Goal: Information Seeking & Learning: Learn about a topic

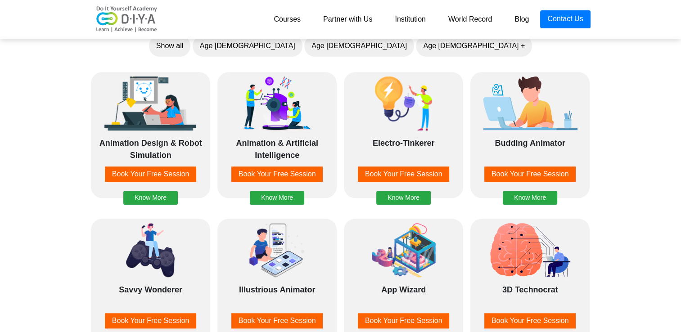
scroll to position [766, 0]
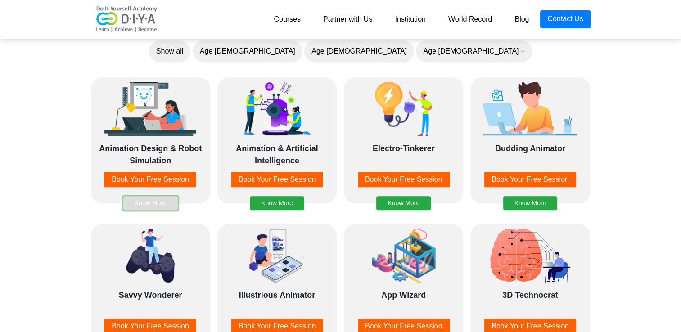
click at [151, 203] on button "Know More" at bounding box center [150, 203] width 54 height 14
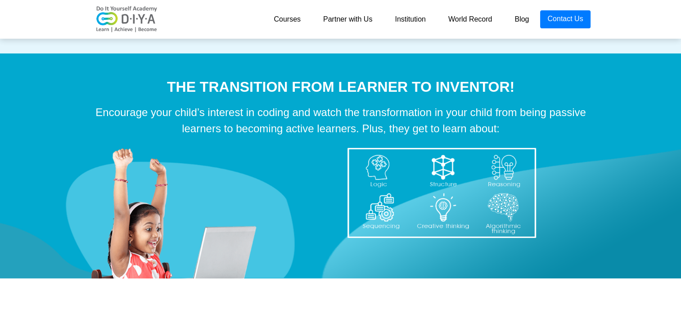
scroll to position [2783, 0]
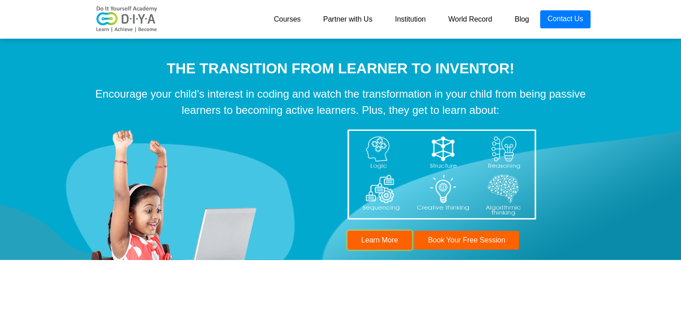
click at [378, 242] on button "Learn More" at bounding box center [380, 240] width 65 height 19
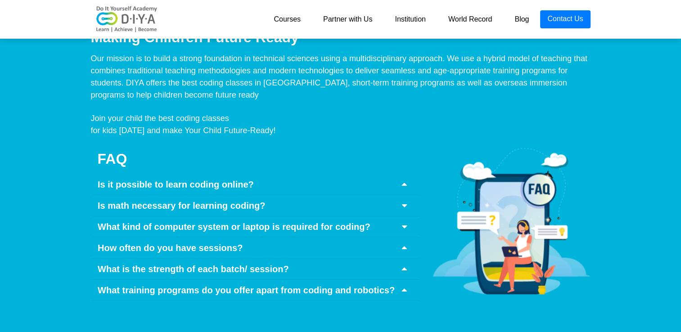
scroll to position [4146, 0]
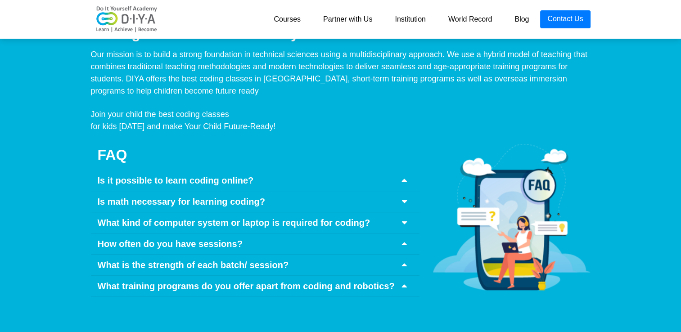
click at [407, 176] on icon at bounding box center [404, 180] width 5 height 9
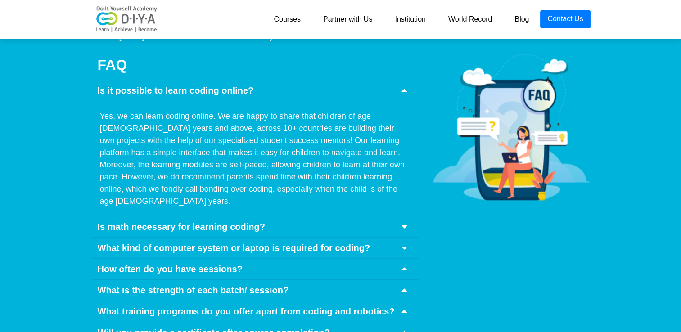
scroll to position [4281, 0]
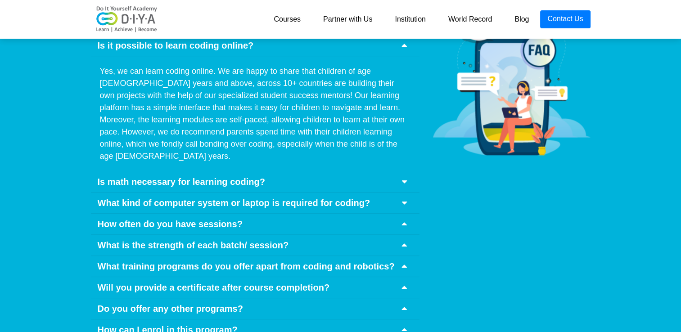
click at [402, 177] on icon at bounding box center [404, 181] width 5 height 9
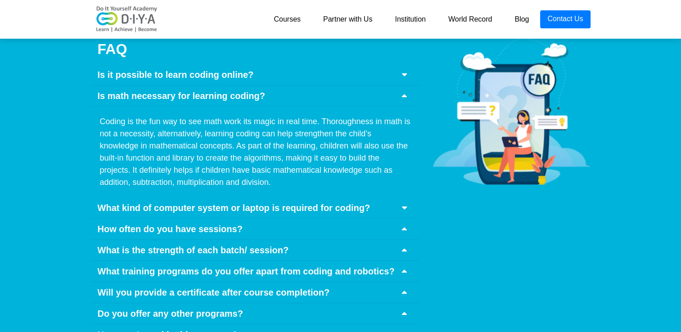
scroll to position [4236, 0]
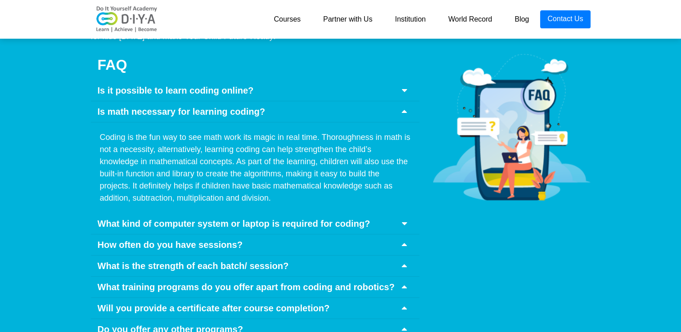
click at [402, 219] on icon at bounding box center [404, 223] width 5 height 9
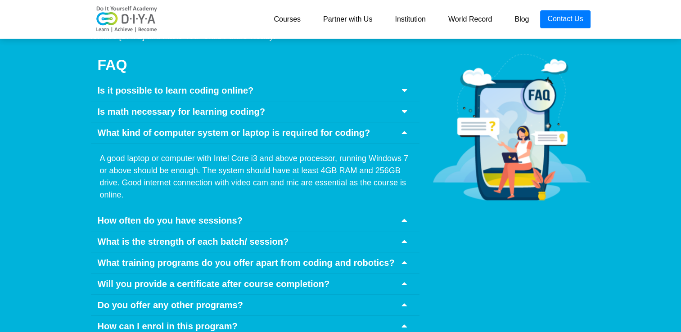
click at [403, 216] on icon at bounding box center [404, 220] width 5 height 9
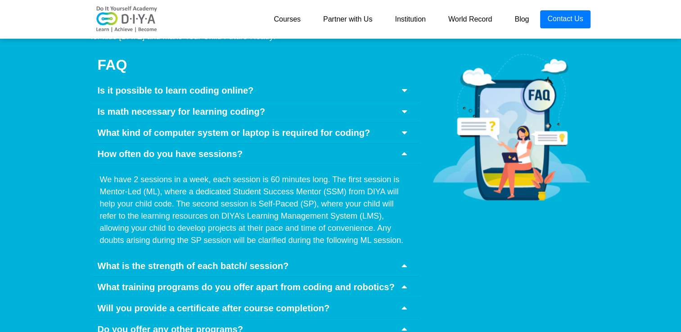
scroll to position [4281, 0]
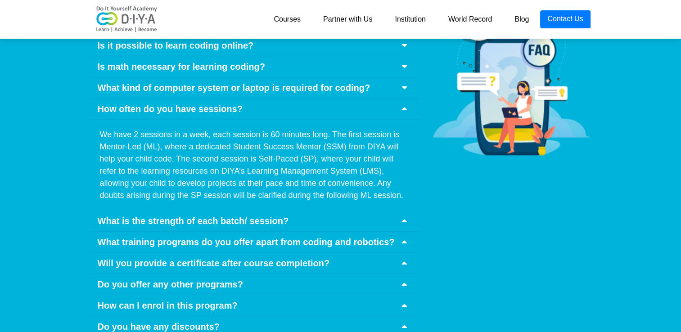
click at [407, 217] on icon at bounding box center [404, 221] width 5 height 9
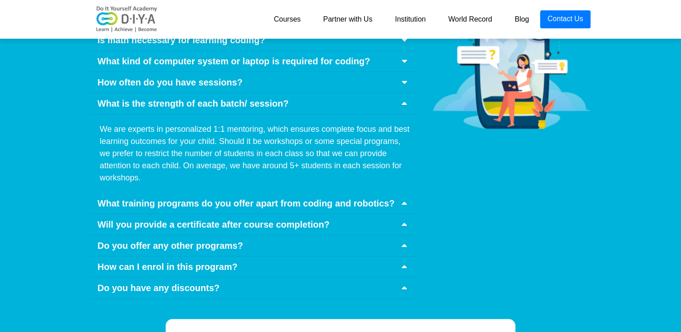
scroll to position [4326, 0]
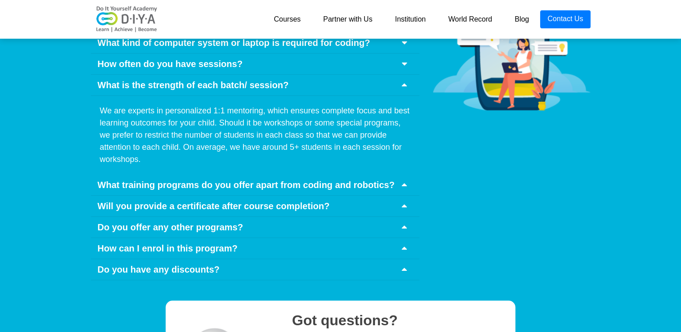
click at [405, 181] on icon at bounding box center [404, 185] width 5 height 9
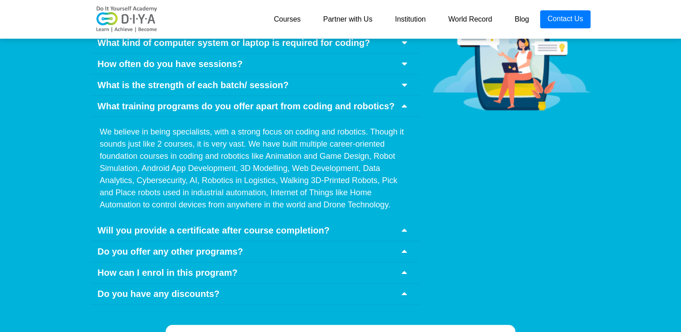
click at [404, 226] on icon at bounding box center [404, 230] width 5 height 9
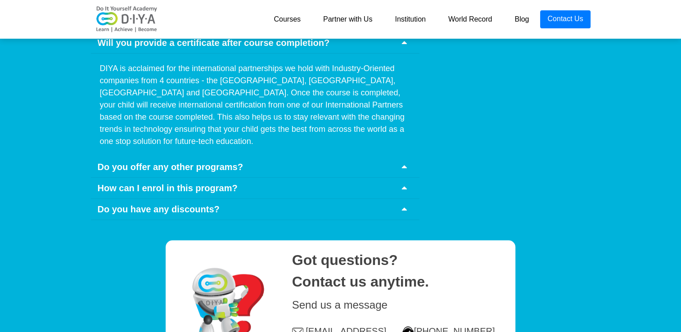
scroll to position [4416, 0]
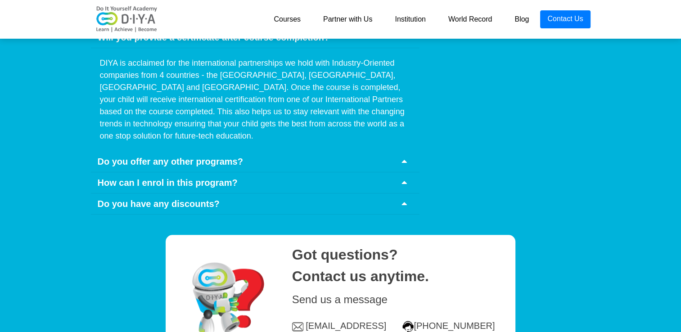
click at [405, 157] on icon at bounding box center [404, 161] width 5 height 9
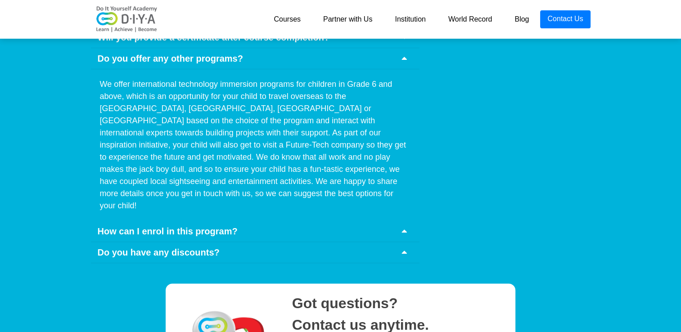
click at [405, 227] on icon at bounding box center [404, 231] width 5 height 9
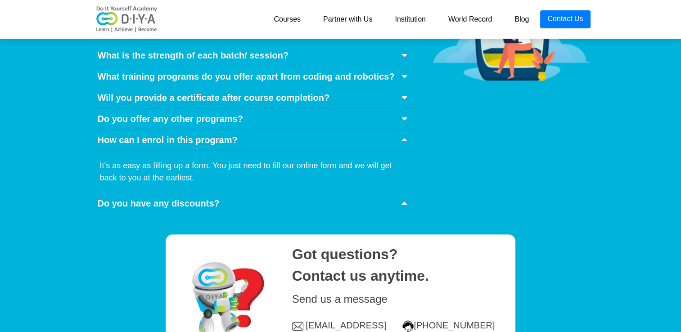
scroll to position [4371, 0]
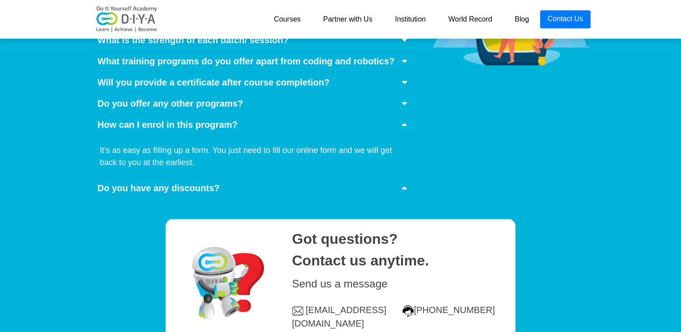
click at [407, 184] on icon at bounding box center [404, 188] width 5 height 9
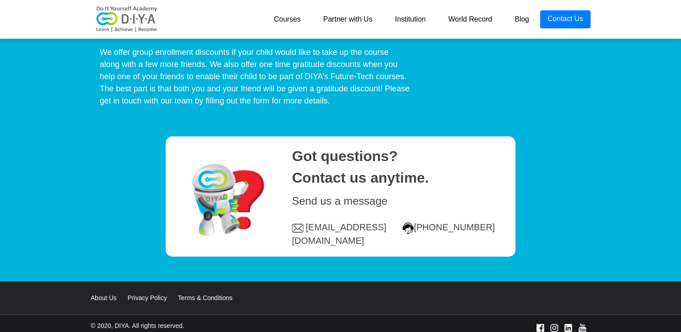
scroll to position [4509, 0]
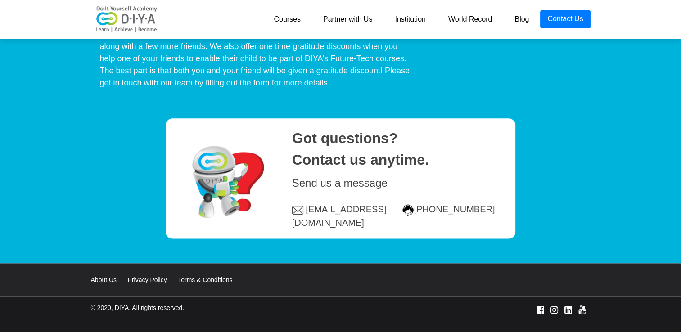
click at [107, 277] on link "About Us" at bounding box center [108, 280] width 35 height 7
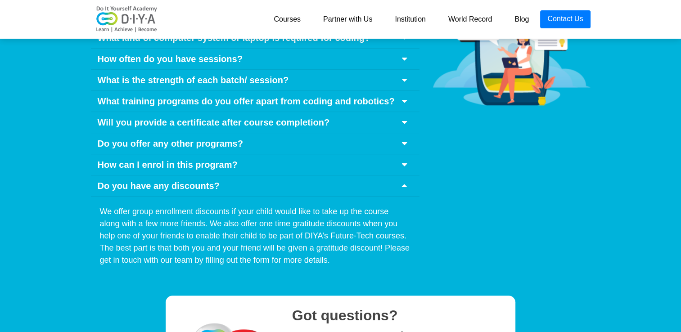
scroll to position [4328, 0]
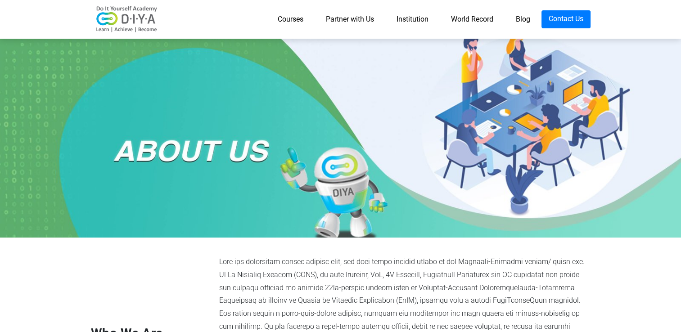
scroll to position [45, 0]
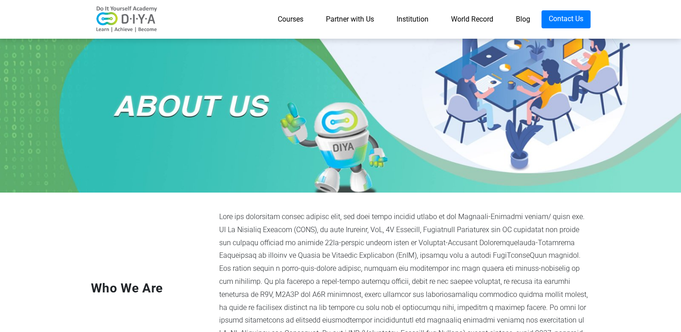
click at [353, 17] on link "Partner with Us" at bounding box center [350, 19] width 71 height 18
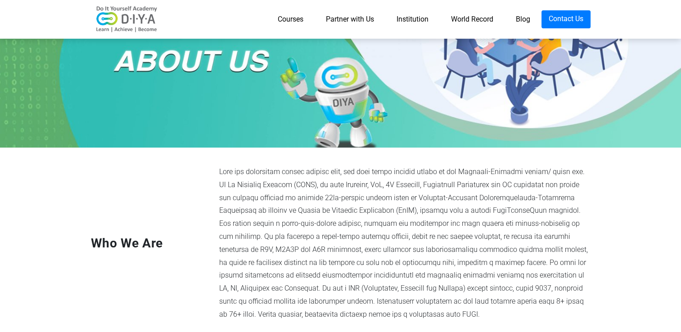
click at [346, 19] on link "Partner with Us" at bounding box center [350, 19] width 71 height 18
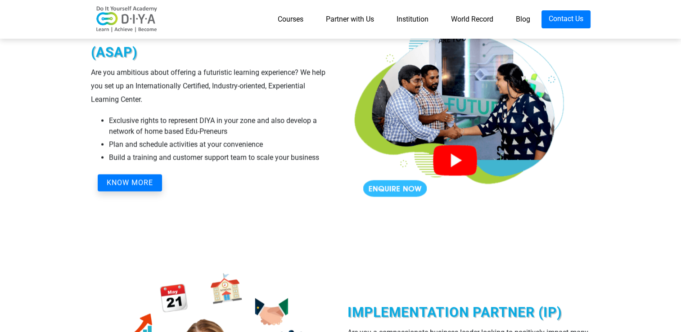
scroll to position [1379, 0]
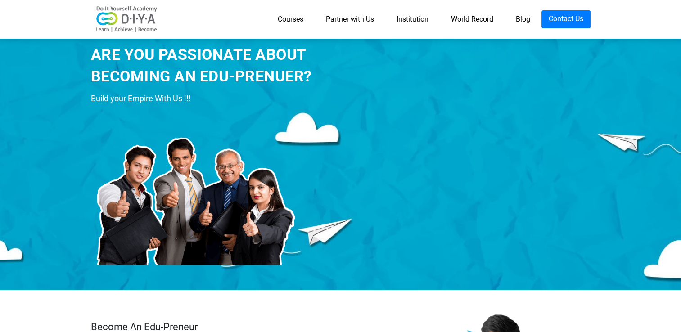
scroll to position [90, 0]
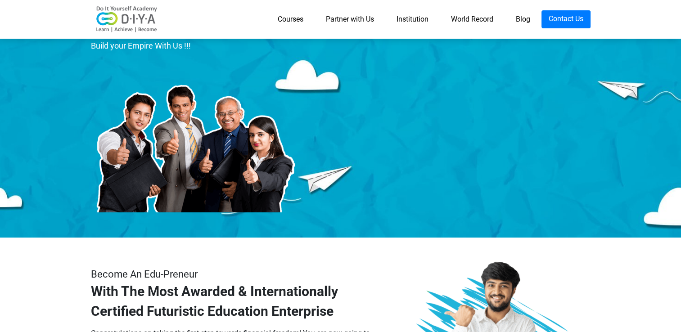
click at [337, 259] on section "Become An Edu-Preneur With The Most Awarded & Internationally Certified Futuris…" at bounding box center [340, 327] width 681 height 179
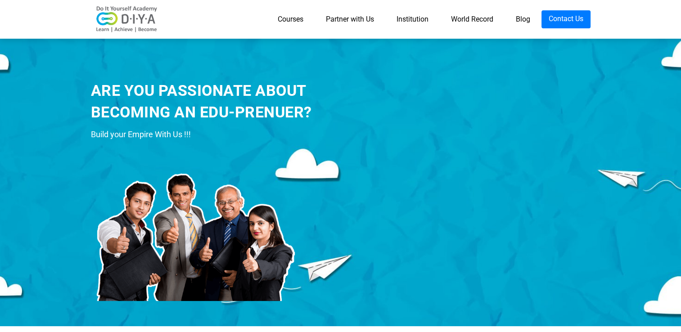
scroll to position [0, 0]
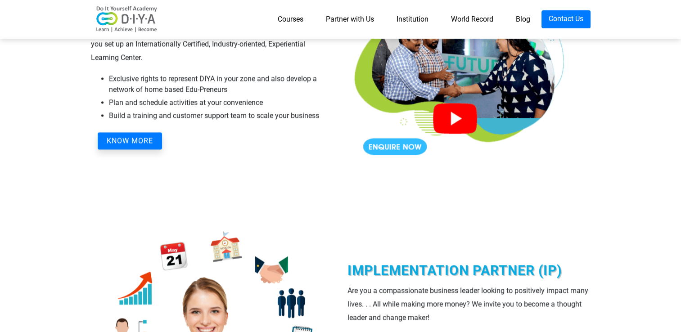
scroll to position [1351, 0]
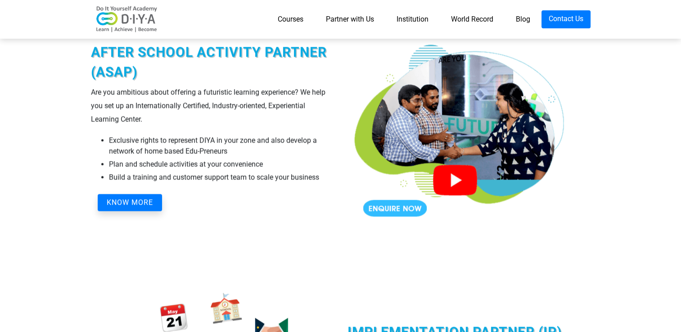
click at [400, 212] on img at bounding box center [460, 126] width 225 height 225
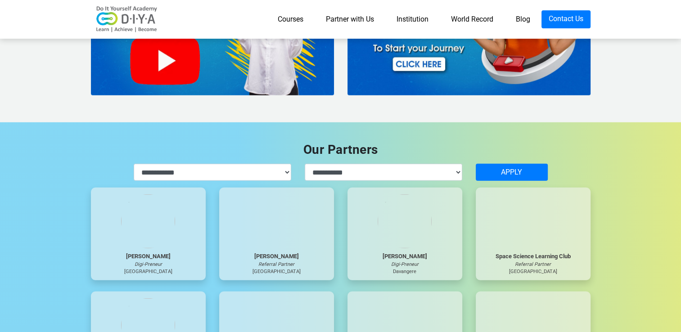
scroll to position [2495, 0]
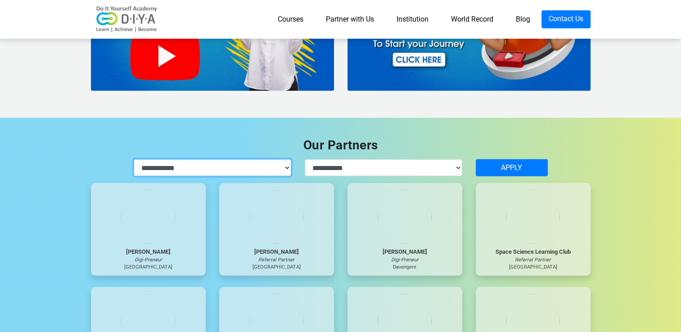
click at [286, 167] on select "**********" at bounding box center [213, 167] width 158 height 17
click at [339, 169] on select "**********" at bounding box center [384, 167] width 158 height 17
click at [217, 172] on select "**********" at bounding box center [213, 167] width 158 height 17
click at [405, 18] on link "Institution" at bounding box center [413, 19] width 54 height 18
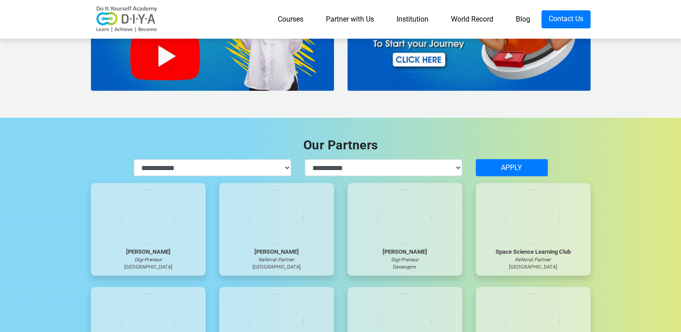
click at [475, 19] on link "World Record" at bounding box center [472, 19] width 65 height 18
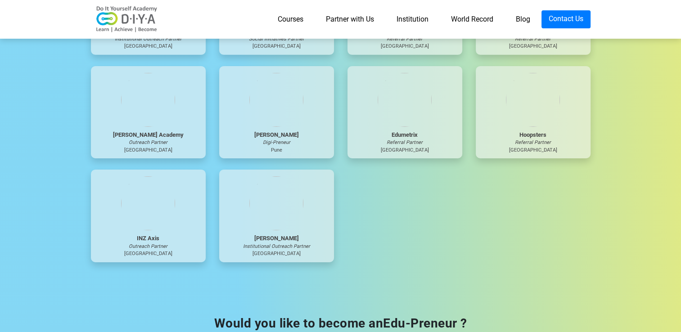
scroll to position [2820, 0]
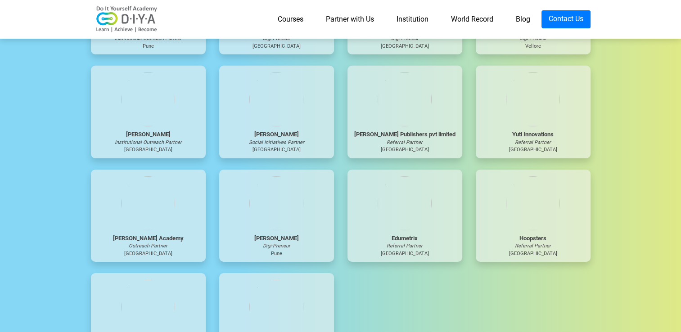
click at [287, 19] on link "Courses" at bounding box center [291, 19] width 48 height 18
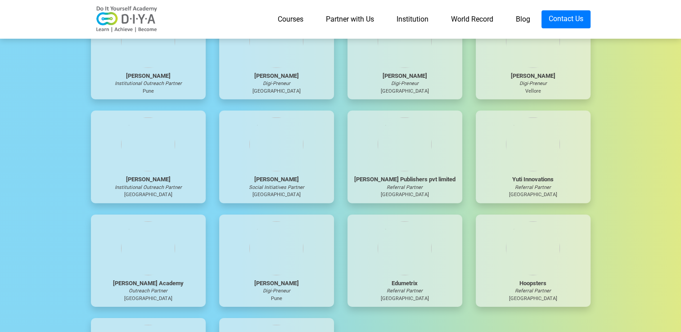
scroll to position [2737, 0]
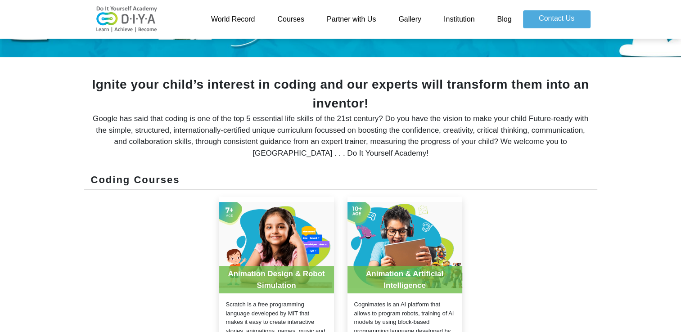
scroll to position [225, 0]
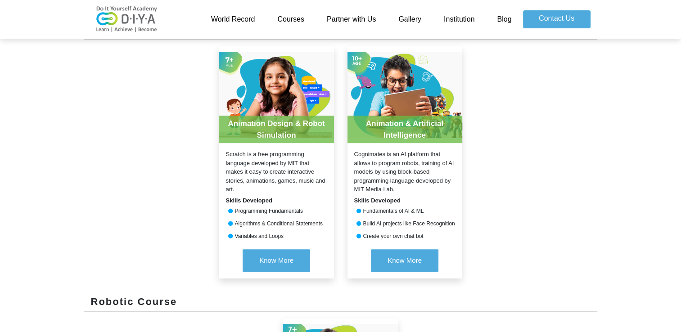
scroll to position [358, 0]
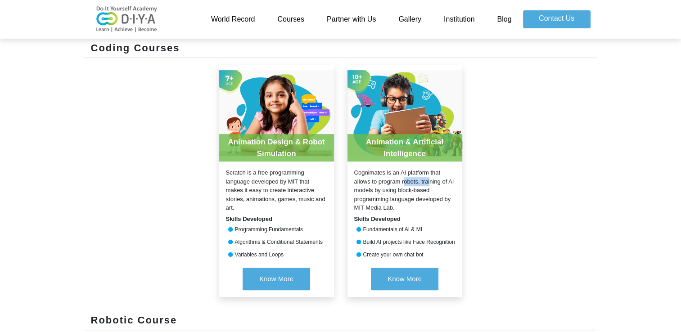
drag, startPoint x: 386, startPoint y: 173, endPoint x: 354, endPoint y: 172, distance: 32.9
click at [354, 172] on div "Cognimates is an AI platform that allows to program robots, training of AI mode…" at bounding box center [405, 190] width 115 height 44
copy div "Cognimates"
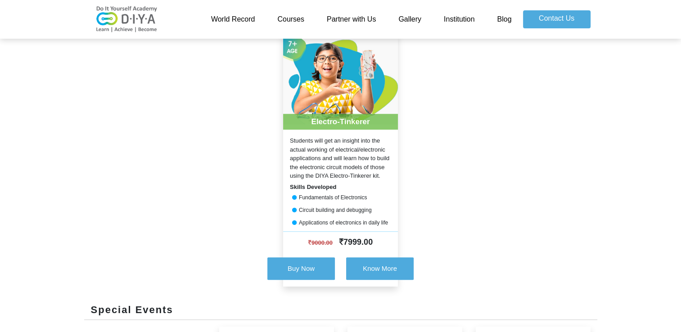
scroll to position [673, 0]
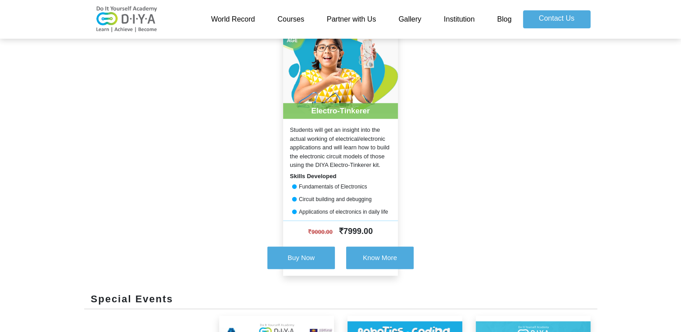
drag, startPoint x: 379, startPoint y: 165, endPoint x: 330, endPoint y: 161, distance: 48.8
click at [330, 161] on div "Students will get an insight into the actual working of electrical/electronic a…" at bounding box center [340, 148] width 115 height 44
copy div "Electro-Tinkerer kit"
click at [411, 19] on link "Gallery" at bounding box center [409, 19] width 45 height 18
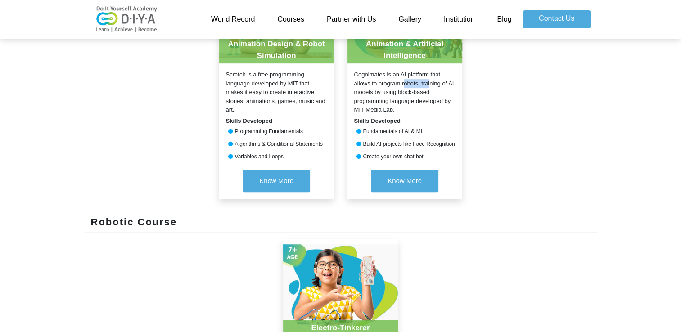
scroll to position [448, 0]
